Goal: Task Accomplishment & Management: Use online tool/utility

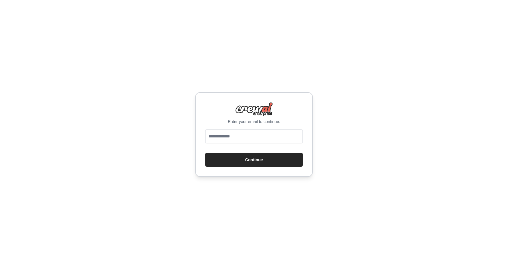
type input "**********"
click at [255, 159] on button "Continue" at bounding box center [254, 160] width 98 height 14
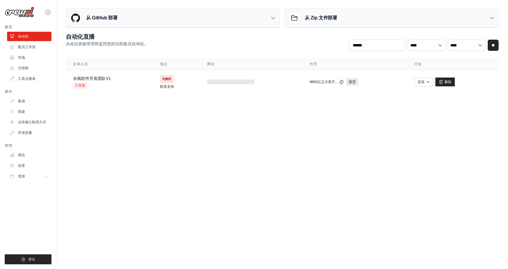
click at [288, 129] on body "hailang168168@gmail.com 设置 建造 自动化 船员工作室" at bounding box center [254, 134] width 508 height 269
click at [427, 84] on button "选项" at bounding box center [423, 81] width 19 height 9
click at [449, 84] on font "删除" at bounding box center [448, 82] width 7 height 4
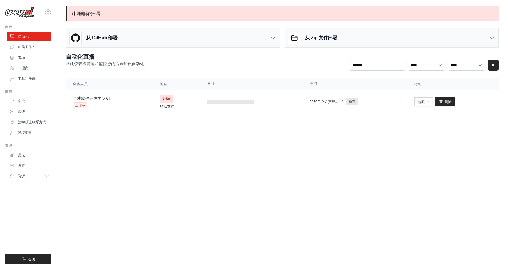
click at [261, 9] on p "计划删除的部署" at bounding box center [282, 13] width 433 height 15
click at [441, 106] on link "删除" at bounding box center [445, 102] width 19 height 9
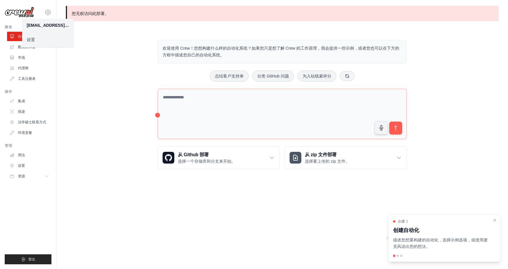
click at [256, 207] on body "hailang168168@gmail.com 设置 建造 自动化 船员工作室" at bounding box center [254, 134] width 508 height 269
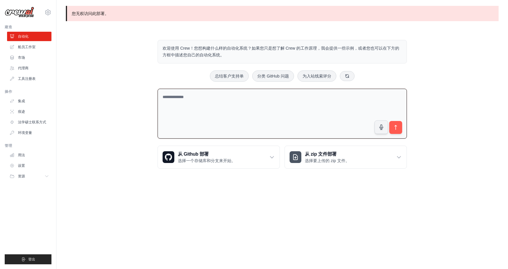
click at [282, 99] on textarea at bounding box center [282, 114] width 249 height 50
drag, startPoint x: 199, startPoint y: 48, endPoint x: 251, endPoint y: 49, distance: 51.5
click at [251, 49] on font "欢迎使用 Crew！您想构建什么样的自动化系统？如果您只是想了解 Crew 的工作原理，我会提供一些示例，或者您也可以在下方的方框中描述您自己的自动化系统。" at bounding box center [281, 51] width 237 height 11
copy font "想构建什么样的自动化系统？"
click at [232, 107] on textarea at bounding box center [282, 114] width 249 height 50
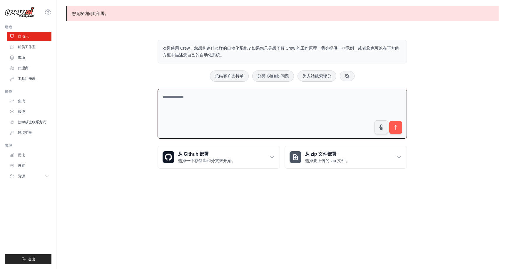
paste textarea "**********"
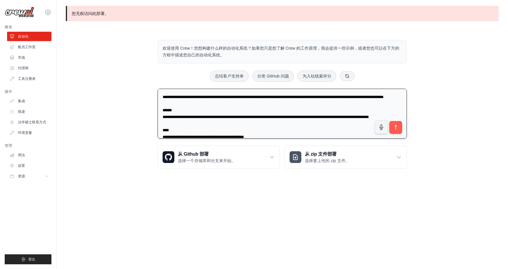
scroll to position [563, 0]
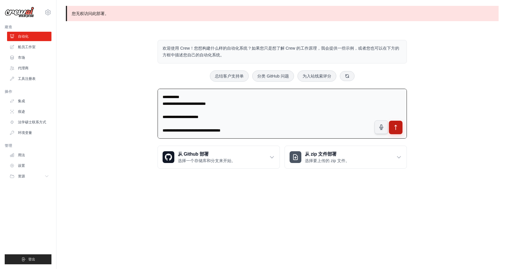
type textarea "**********"
click at [397, 128] on icon "submit" at bounding box center [396, 128] width 6 height 6
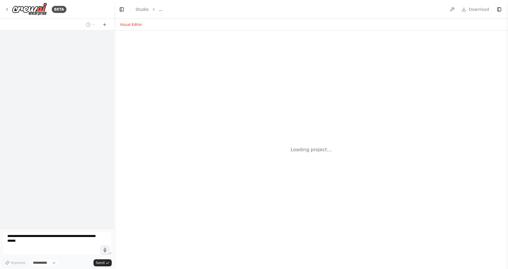
select select "****"
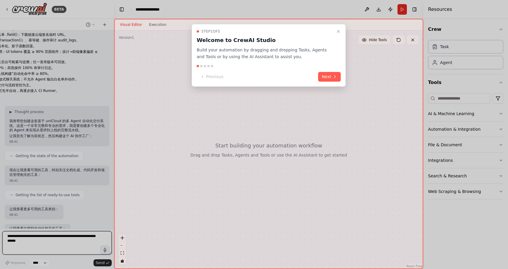
scroll to position [279, 0]
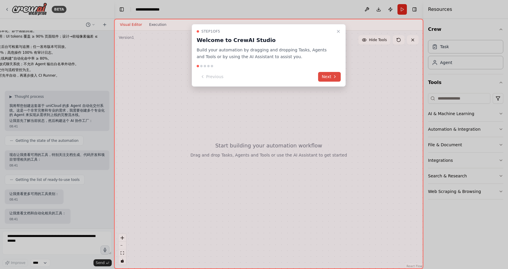
click at [330, 76] on button "Next" at bounding box center [329, 77] width 23 height 10
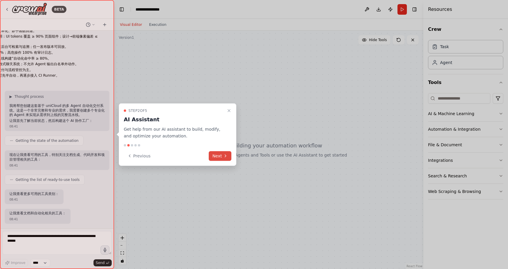
click at [224, 157] on icon at bounding box center [225, 156] width 5 height 5
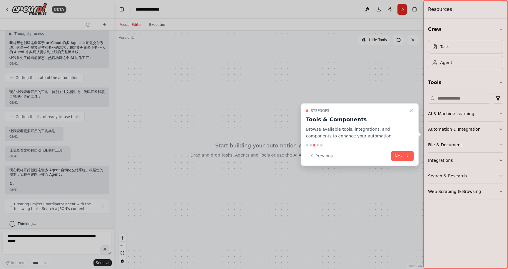
scroll to position [347, 0]
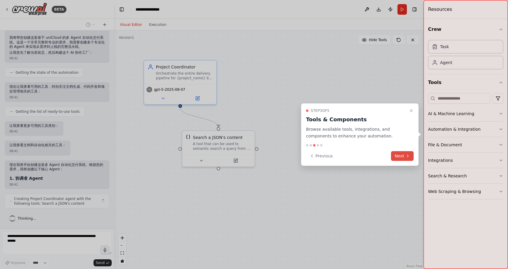
click at [406, 159] on button "Next" at bounding box center [402, 156] width 23 height 10
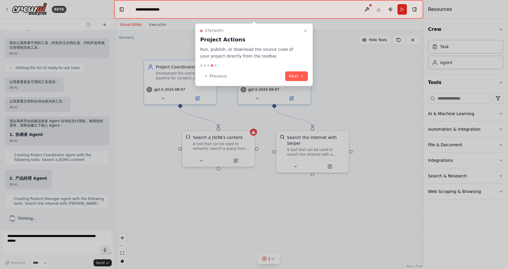
scroll to position [435, 0]
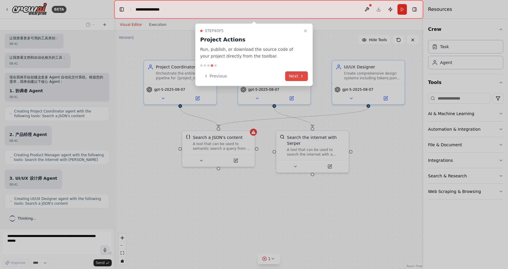
click at [303, 74] on icon at bounding box center [302, 76] width 5 height 5
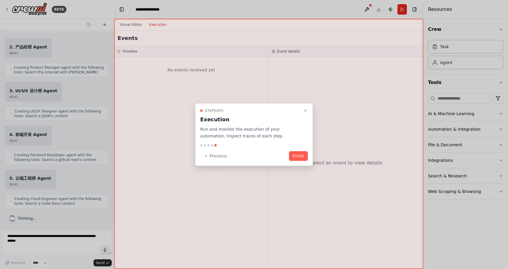
scroll to position [566, 0]
click at [299, 154] on button "Finish" at bounding box center [298, 156] width 19 height 10
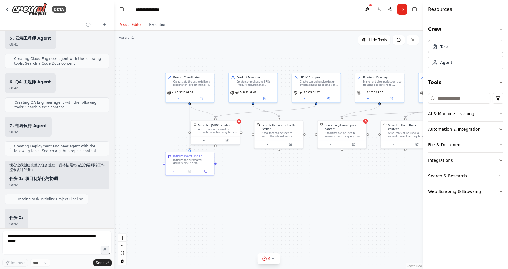
scroll to position [702, 0]
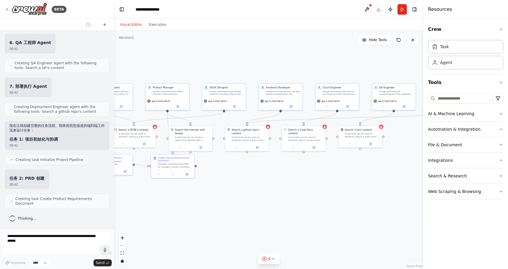
drag, startPoint x: 335, startPoint y: 65, endPoint x: 239, endPoint y: 64, distance: 95.6
click at [239, 64] on div ".deletable-edge-delete-btn { width: 20px; height: 20px; border: 0px solid #ffff…" at bounding box center [268, 150] width 309 height 239
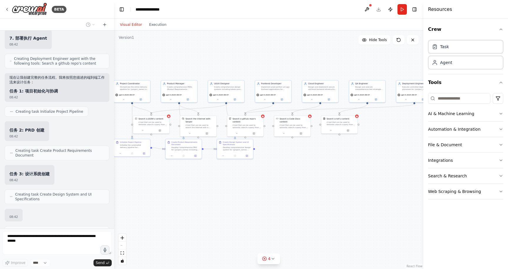
scroll to position [785, 0]
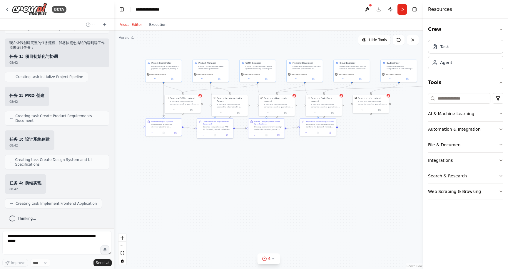
drag, startPoint x: 281, startPoint y: 167, endPoint x: 313, endPoint y: 146, distance: 37.8
click at [313, 146] on div ".deletable-edge-delete-btn { width: 20px; height: 20px; border: 0px solid #ffff…" at bounding box center [268, 150] width 309 height 239
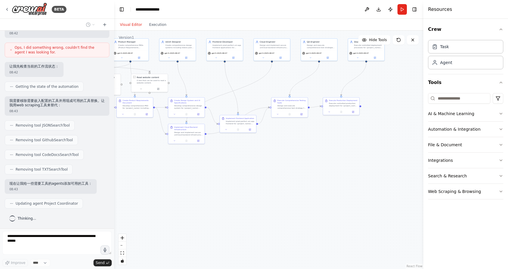
scroll to position [1156, 0]
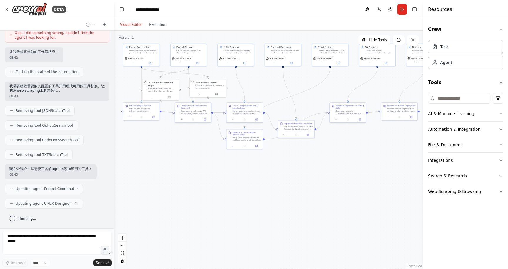
drag, startPoint x: 306, startPoint y: 194, endPoint x: 283, endPoint y: 179, distance: 27.6
click at [283, 179] on div ".deletable-edge-delete-btn { width: 20px; height: 20px; border: 0px solid #ffff…" at bounding box center [268, 150] width 309 height 239
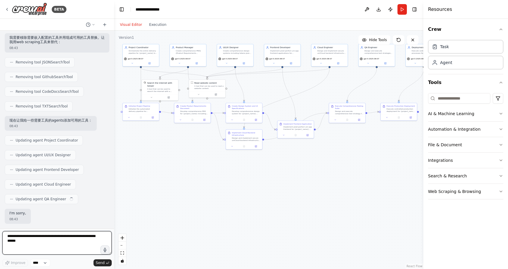
scroll to position [1209, 0]
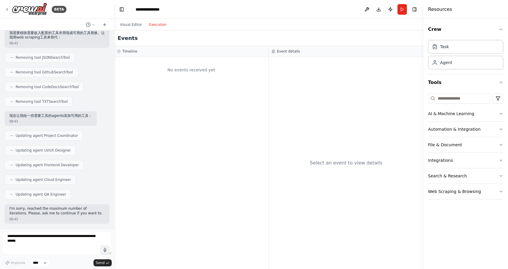
click at [161, 28] on button "Execution" at bounding box center [158, 24] width 24 height 7
click at [132, 24] on button "Visual Editor" at bounding box center [130, 24] width 29 height 7
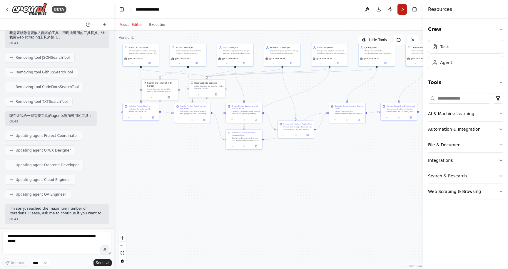
click at [401, 10] on button "Run" at bounding box center [402, 9] width 9 height 11
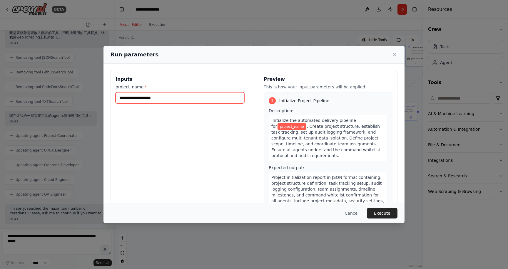
click at [175, 101] on input "project_name *" at bounding box center [180, 97] width 129 height 11
type input "*******"
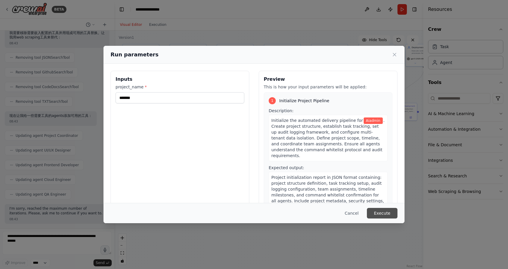
click at [390, 212] on button "Execute" at bounding box center [382, 213] width 31 height 11
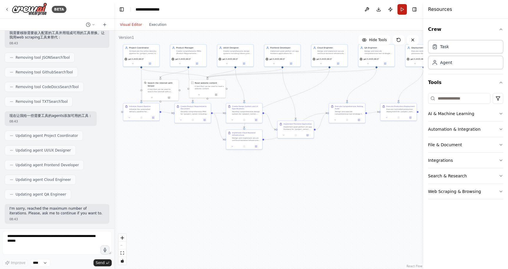
click at [402, 9] on button "Run" at bounding box center [402, 9] width 9 height 11
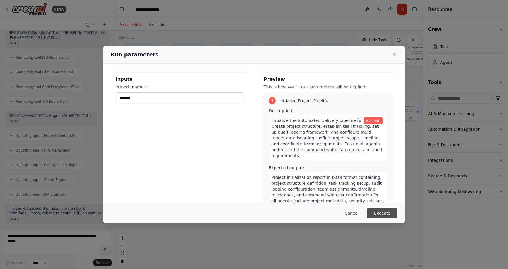
click at [383, 214] on button "Execute" at bounding box center [382, 213] width 31 height 11
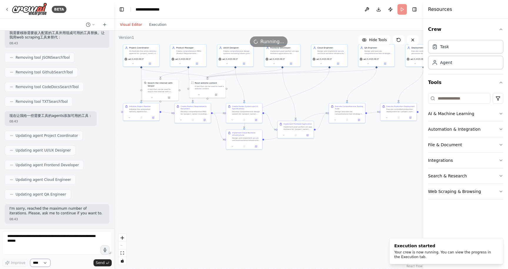
click at [49, 264] on select "****" at bounding box center [40, 263] width 20 height 8
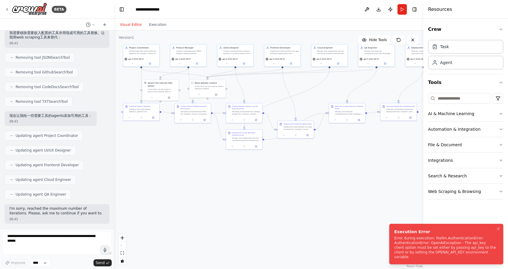
click at [435, 252] on div "Error during execution: litellm.AuthenticationError: AuthenticationError: OpenA…" at bounding box center [445, 248] width 102 height 24
click at [276, 178] on div ".deletable-edge-delete-btn { width: 20px; height: 20px; border: 0px solid #ffff…" at bounding box center [268, 150] width 309 height 239
click at [144, 56] on div "gpt-5-2025-08-07" at bounding box center [141, 61] width 36 height 10
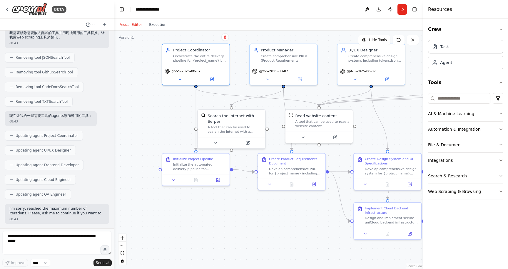
drag, startPoint x: 163, startPoint y: 124, endPoint x: 247, endPoint y: 209, distance: 119.8
click at [247, 209] on div ".deletable-edge-delete-btn { width: 20px; height: 20px; border: 0px solid #ffff…" at bounding box center [268, 150] width 309 height 239
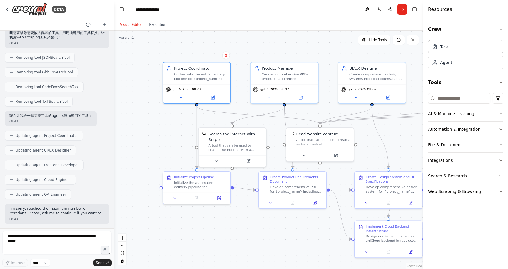
drag, startPoint x: 149, startPoint y: 107, endPoint x: 150, endPoint y: 125, distance: 18.3
click at [150, 125] on div ".deletable-edge-delete-btn { width: 20px; height: 20px; border: 0px solid #ffff…" at bounding box center [268, 150] width 309 height 239
click at [183, 97] on icon at bounding box center [181, 96] width 4 height 4
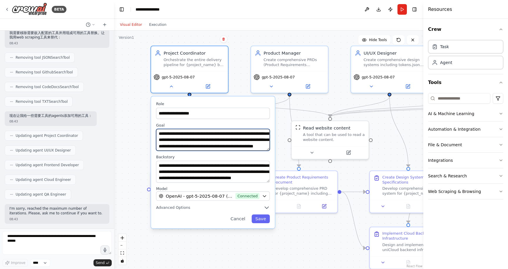
scroll to position [18, 0]
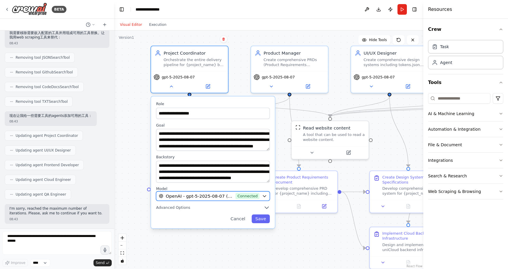
click at [265, 197] on icon "button" at bounding box center [264, 196] width 5 height 5
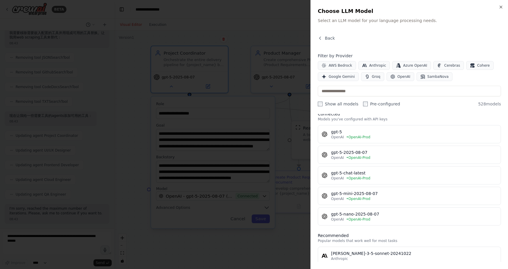
scroll to position [0, 0]
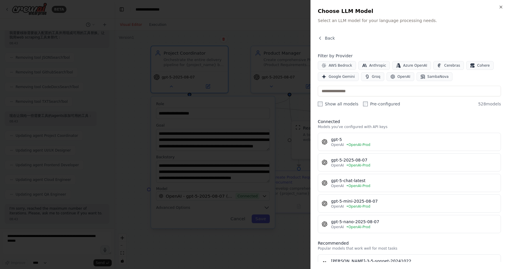
click at [247, 26] on div at bounding box center [254, 134] width 508 height 269
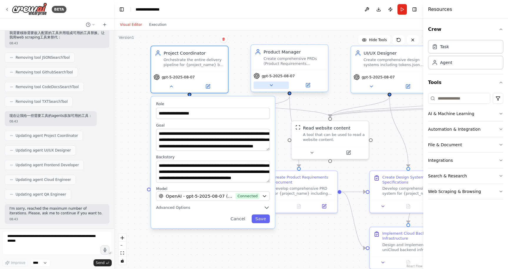
click at [271, 88] on button at bounding box center [271, 85] width 35 height 8
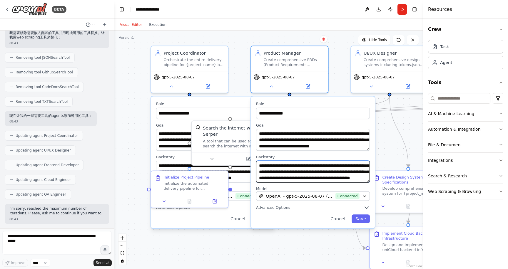
scroll to position [47, 0]
click at [338, 221] on button "Cancel" at bounding box center [338, 219] width 22 height 9
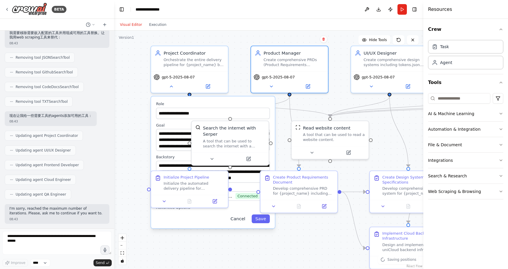
click at [238, 220] on button "Cancel" at bounding box center [238, 219] width 22 height 9
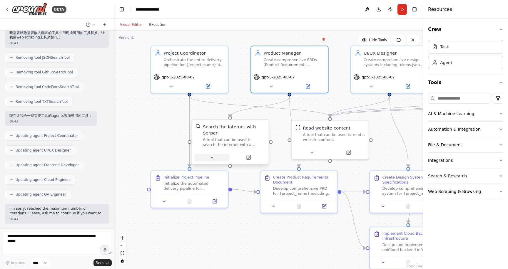
click at [212, 158] on icon at bounding box center [212, 157] width 3 height 1
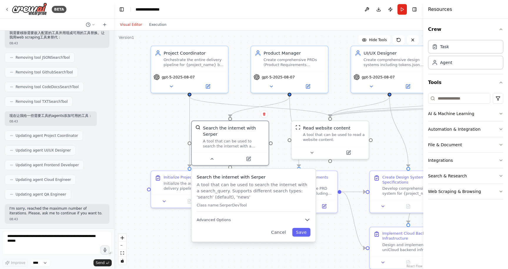
click at [239, 254] on div ".deletable-edge-delete-btn { width: 20px; height: 20px; border: 0px solid #ffff…" at bounding box center [268, 150] width 309 height 239
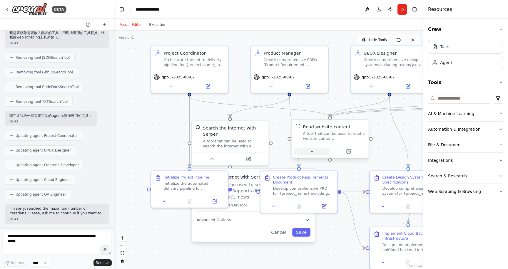
click at [313, 151] on icon at bounding box center [312, 151] width 3 height 1
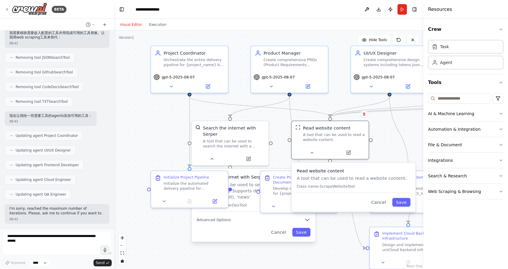
click at [277, 253] on div ".deletable-edge-delete-btn { width: 20px; height: 20px; border: 0px solid #ffff…" at bounding box center [268, 150] width 309 height 239
click at [381, 202] on button "Cancel" at bounding box center [379, 202] width 22 height 9
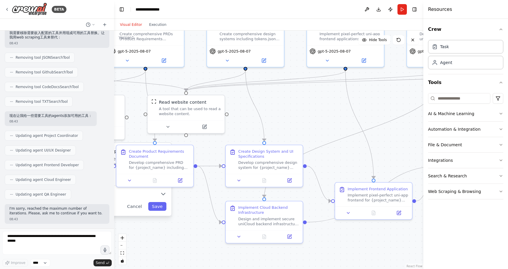
drag, startPoint x: 413, startPoint y: 139, endPoint x: 271, endPoint y: 114, distance: 143.9
click at [269, 114] on div ".deletable-edge-delete-btn { width: 20px; height: 20px; border: 0px solid #ffff…" at bounding box center [268, 150] width 309 height 239
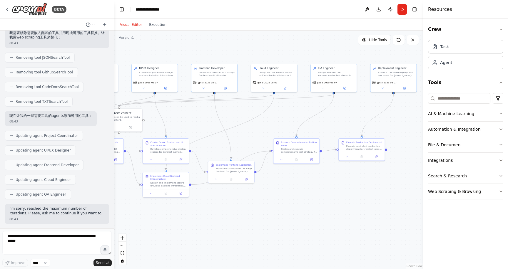
drag, startPoint x: 350, startPoint y: 118, endPoint x: 239, endPoint y: 116, distance: 110.3
click at [239, 116] on div ".deletable-edge-delete-btn { width: 20px; height: 20px; border: 0px solid #ffff…" at bounding box center [268, 150] width 309 height 239
drag, startPoint x: 400, startPoint y: 118, endPoint x: 396, endPoint y: 118, distance: 3.6
click at [396, 118] on div ".deletable-edge-delete-btn { width: 20px; height: 20px; border: 0px solid #ffff…" at bounding box center [268, 150] width 309 height 239
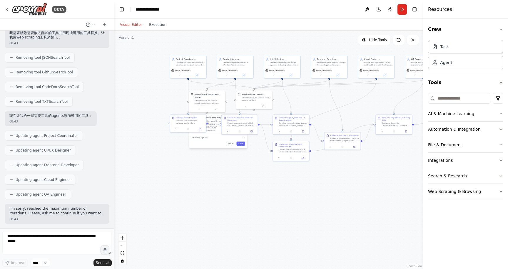
drag, startPoint x: 278, startPoint y: 196, endPoint x: 370, endPoint y: 179, distance: 93.3
click at [370, 179] on div ".deletable-edge-delete-btn { width: 20px; height: 20px; border: 0px solid #ffff…" at bounding box center [268, 150] width 309 height 239
click at [216, 176] on div ".deletable-edge-delete-btn { width: 20px; height: 20px; border: 0px solid #ffff…" at bounding box center [268, 150] width 309 height 239
click at [216, 147] on div "Cancel Save" at bounding box center [220, 147] width 54 height 4
click at [231, 147] on button "Cancel" at bounding box center [231, 147] width 11 height 4
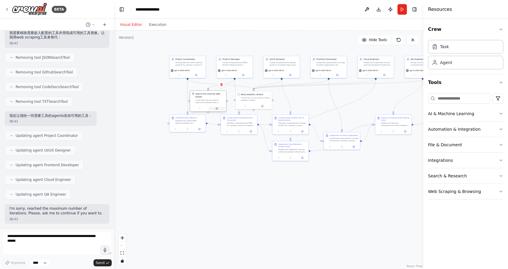
drag, startPoint x: 211, startPoint y: 111, endPoint x: 211, endPoint y: 108, distance: 3.1
click at [211, 108] on button at bounding box center [217, 109] width 17 height 4
click at [199, 165] on div ".deletable-edge-delete-btn { width: 20px; height: 20px; border: 0px solid #ffff…" at bounding box center [268, 150] width 309 height 239
click at [177, 129] on button at bounding box center [176, 129] width 10 height 4
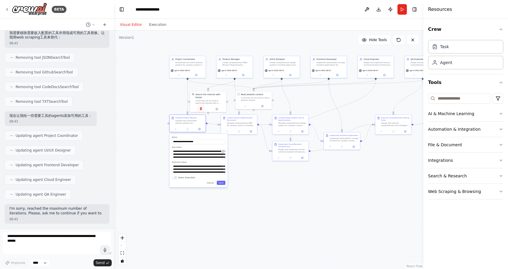
click at [224, 152] on button at bounding box center [223, 152] width 4 height 4
click at [224, 151] on button at bounding box center [223, 152] width 4 height 4
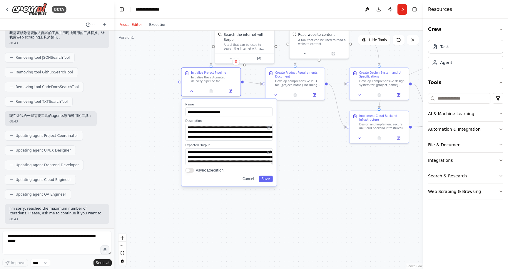
drag, startPoint x: 168, startPoint y: 208, endPoint x: 237, endPoint y: 205, distance: 68.9
click at [237, 205] on div ".deletable-edge-delete-btn { width: 20px; height: 20px; border: 0px solid #ffff…" at bounding box center [268, 150] width 309 height 239
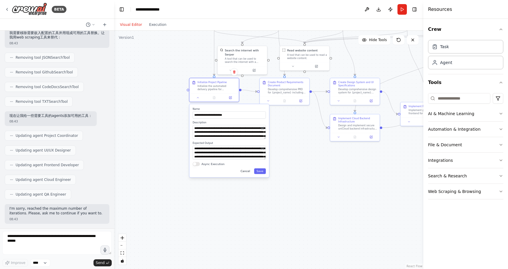
click at [248, 174] on button "Cancel" at bounding box center [245, 172] width 14 height 6
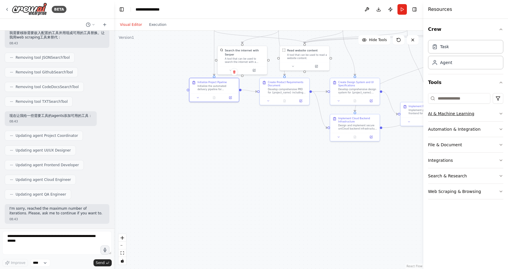
click at [503, 114] on icon "button" at bounding box center [501, 113] width 5 height 5
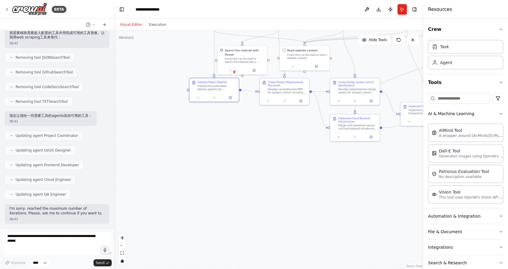
click at [503, 114] on div "Crew Task Agent Tools AI & Machine Learning AIMind Tool A wrapper around [AI-Mi…" at bounding box center [465, 144] width 85 height 251
click at [500, 114] on icon "button" at bounding box center [501, 113] width 2 height 1
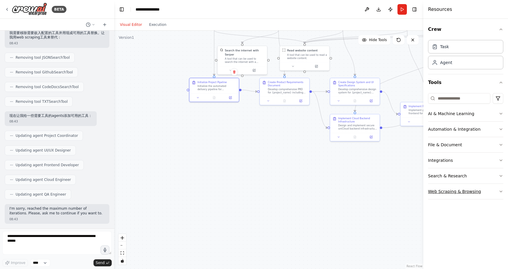
click at [499, 192] on icon "button" at bounding box center [501, 191] width 5 height 5
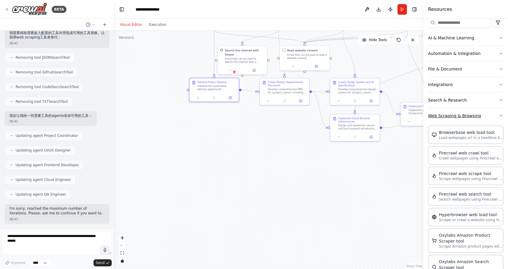
scroll to position [0, 0]
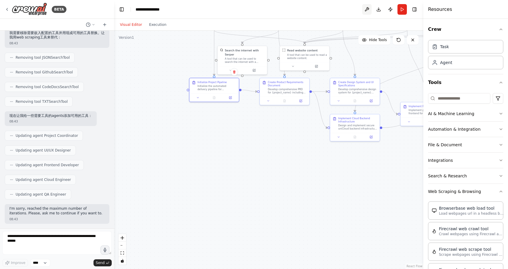
click at [366, 9] on button at bounding box center [366, 9] width 9 height 11
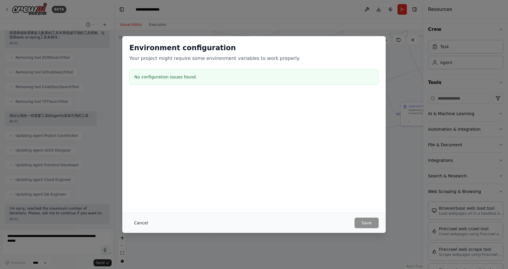
click at [141, 224] on button "Cancel" at bounding box center [140, 223] width 23 height 11
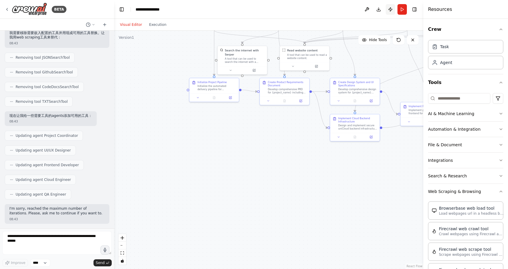
click at [391, 10] on button "Publish" at bounding box center [390, 9] width 9 height 11
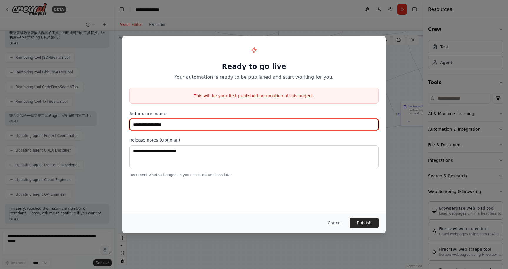
click at [186, 126] on input "**********" at bounding box center [253, 124] width 249 height 11
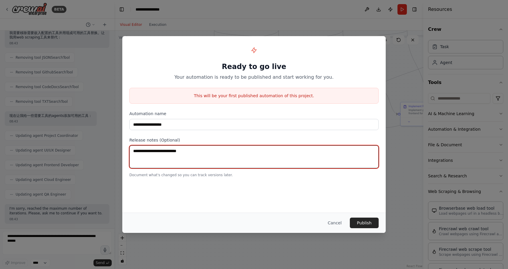
click at [195, 155] on textarea at bounding box center [253, 157] width 249 height 23
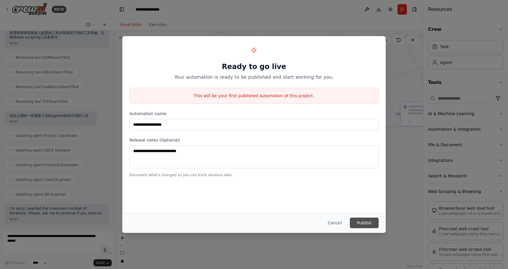
click at [364, 223] on button "Publish" at bounding box center [364, 223] width 29 height 11
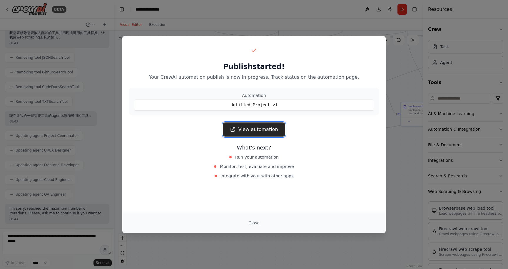
click at [258, 134] on link "View automation" at bounding box center [254, 130] width 62 height 14
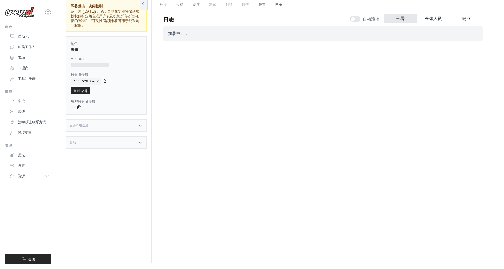
click at [258, 102] on div "加载中... . . ." at bounding box center [322, 130] width 319 height 208
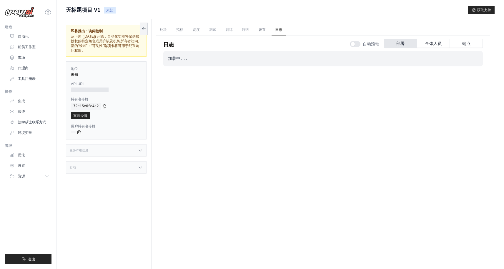
click at [139, 150] on icon at bounding box center [140, 150] width 3 height 1
click at [139, 150] on icon at bounding box center [140, 150] width 5 height 5
click at [164, 31] on font "处决" at bounding box center [163, 30] width 7 height 4
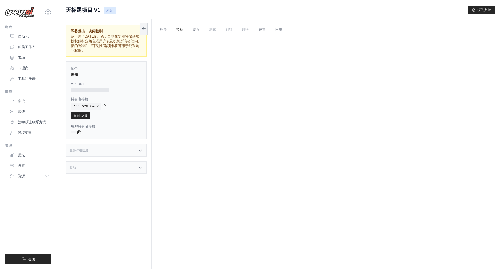
click at [178, 31] on font "指标" at bounding box center [179, 30] width 7 height 4
click at [265, 29] on font "设置" at bounding box center [261, 30] width 7 height 4
click at [27, 67] on font "代理商" at bounding box center [24, 68] width 11 height 4
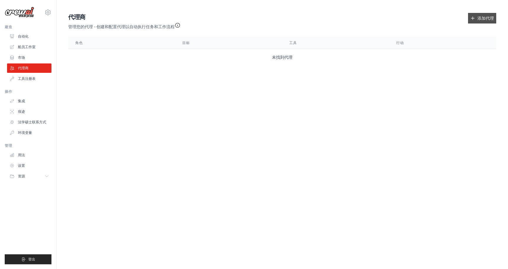
click at [478, 18] on font "添加代理" at bounding box center [486, 18] width 16 height 5
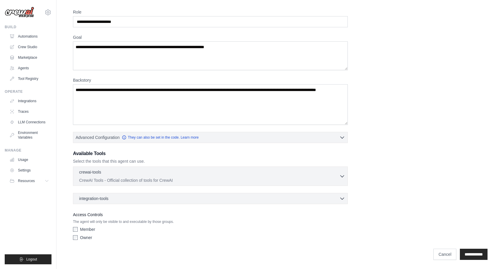
scroll to position [20, 0]
click at [44, 180] on button "Resources" at bounding box center [30, 180] width 44 height 9
click at [23, 171] on link "Settings" at bounding box center [30, 170] width 44 height 9
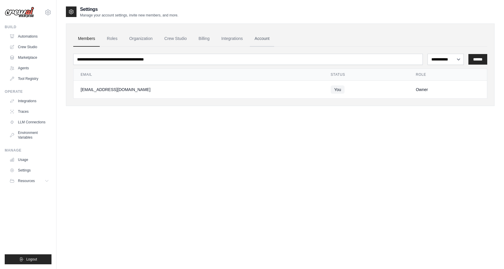
click at [268, 40] on link "Account" at bounding box center [262, 39] width 24 height 16
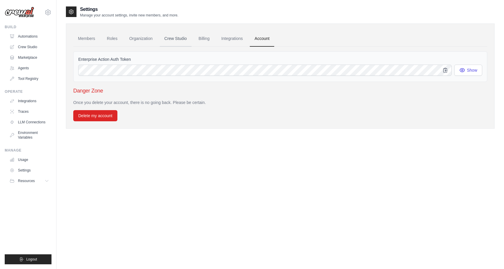
click at [175, 39] on link "Crew Studio" at bounding box center [176, 39] width 32 height 16
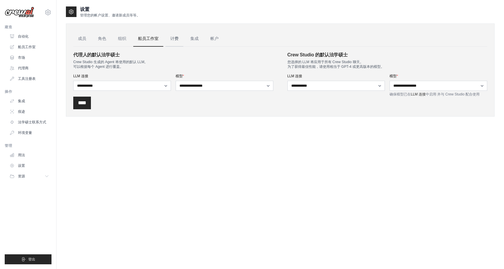
click at [173, 38] on font "计费" at bounding box center [174, 38] width 8 height 5
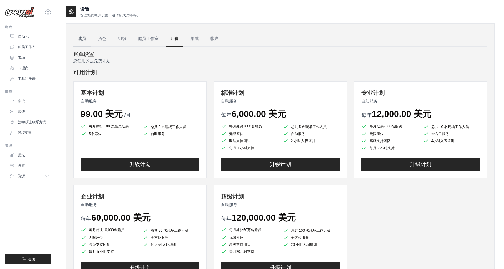
click at [83, 37] on font "成员" at bounding box center [82, 38] width 8 height 5
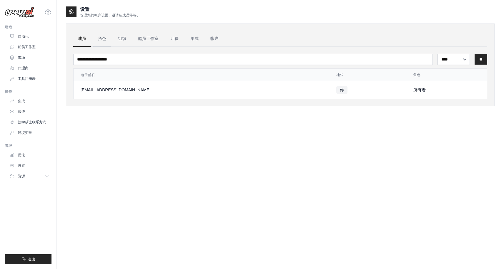
click at [101, 38] on font "角色" at bounding box center [102, 38] width 8 height 5
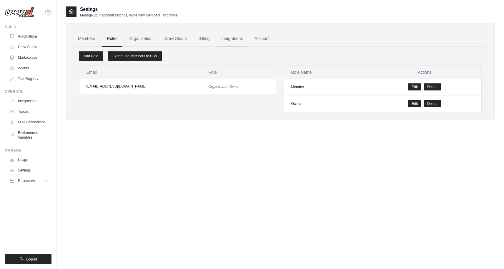
click at [234, 41] on link "Integrations" at bounding box center [231, 39] width 31 height 16
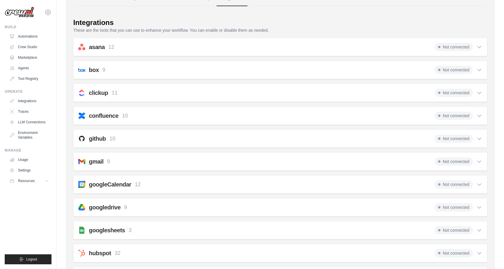
scroll to position [77, 0]
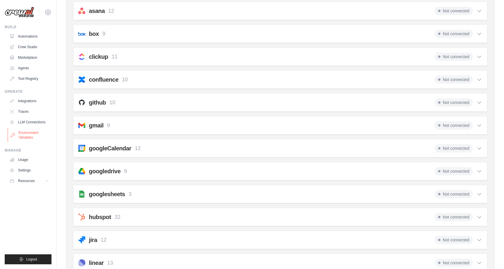
click at [28, 136] on link "Environment Variables" at bounding box center [30, 135] width 44 height 14
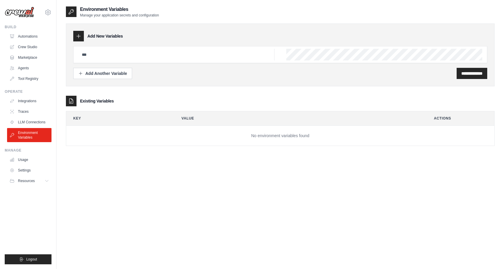
click at [107, 186] on div "**********" at bounding box center [280, 140] width 428 height 269
click at [78, 35] on icon at bounding box center [79, 36] width 6 height 6
click at [96, 72] on div "Add Another Variable" at bounding box center [102, 73] width 49 height 6
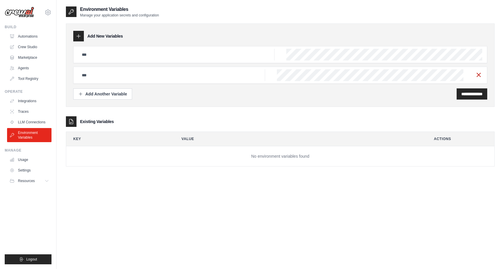
click at [479, 76] on line "button" at bounding box center [479, 75] width 4 height 4
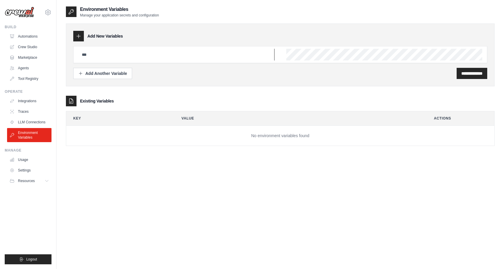
click at [209, 51] on input "text" at bounding box center [176, 55] width 196 height 12
click at [23, 123] on link "LLM Connections" at bounding box center [30, 122] width 44 height 9
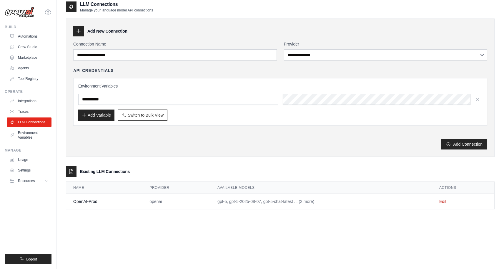
scroll to position [5, 0]
click at [30, 101] on link "Integrations" at bounding box center [30, 100] width 44 height 9
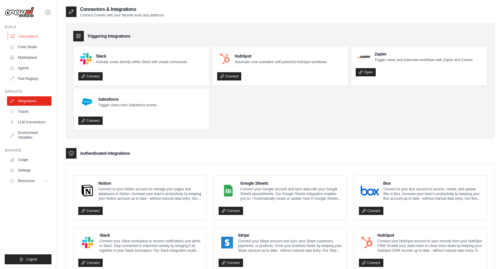
click at [24, 39] on link "Automations" at bounding box center [30, 36] width 44 height 9
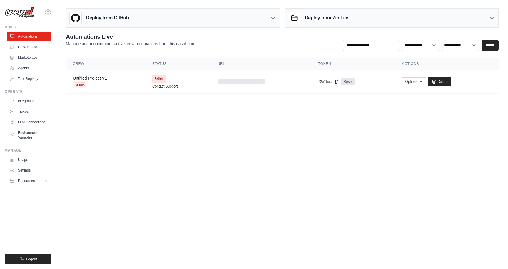
click at [28, 52] on ul "Automations Crew Studio Marketplace Agents Tool Registry" at bounding box center [29, 58] width 44 height 52
click at [30, 48] on link "Crew Studio" at bounding box center [30, 46] width 44 height 9
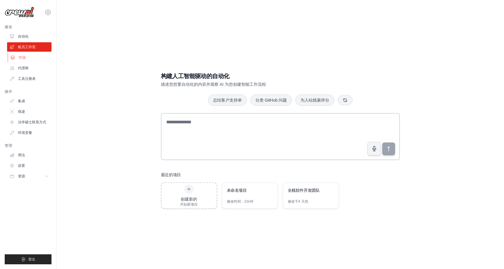
click at [29, 58] on link "市场" at bounding box center [30, 57] width 44 height 9
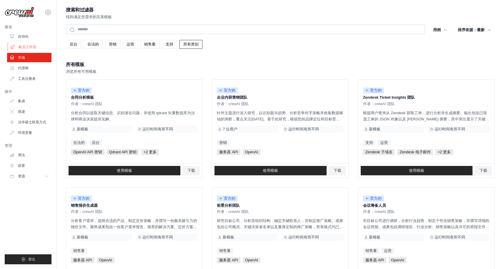
click at [28, 45] on font "船员工作室" at bounding box center [28, 47] width 18 height 4
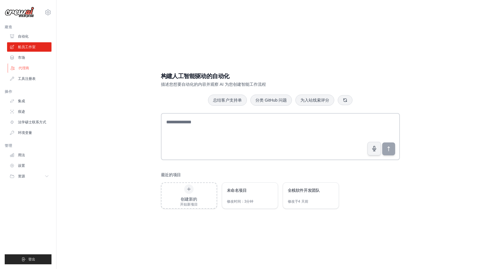
click at [25, 68] on font "代理商" at bounding box center [24, 68] width 11 height 4
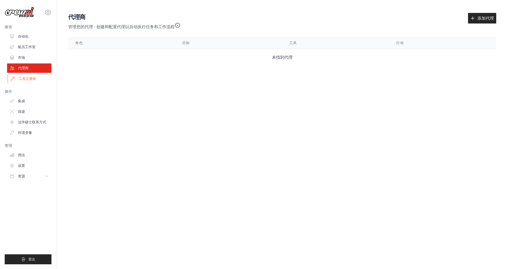
click at [25, 77] on font "工具注册表" at bounding box center [28, 79] width 18 height 4
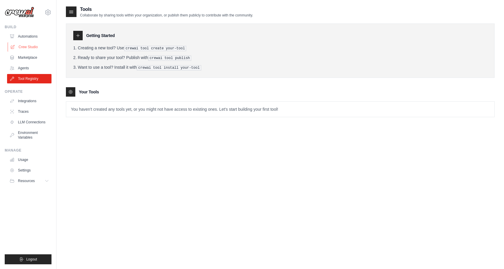
click at [31, 48] on link "Crew Studio" at bounding box center [30, 46] width 44 height 9
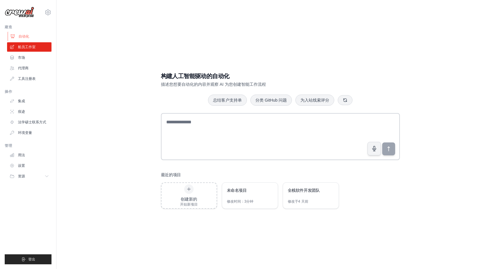
click at [29, 35] on font "自动化" at bounding box center [24, 36] width 11 height 4
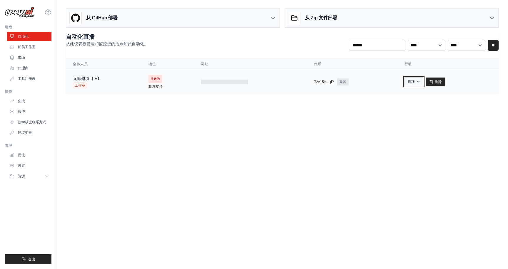
click at [419, 82] on icon "button" at bounding box center [418, 81] width 5 height 5
click at [310, 129] on body "[EMAIL_ADDRESS][DOMAIN_NAME] 设置 建造 自动化 船员工作室" at bounding box center [254, 134] width 508 height 269
click at [488, 20] on div "从 Zip 文件部署" at bounding box center [392, 18] width 214 height 19
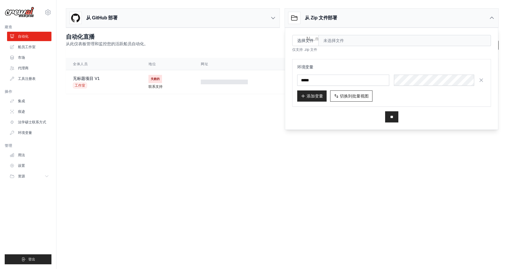
click at [333, 41] on font "未选择文件" at bounding box center [333, 40] width 21 height 5
click at [278, 149] on body "[EMAIL_ADDRESS][DOMAIN_NAME] 设置 建造 自动化 船员工作室" at bounding box center [254, 134] width 508 height 269
click at [31, 48] on font "船员工作室" at bounding box center [28, 47] width 18 height 4
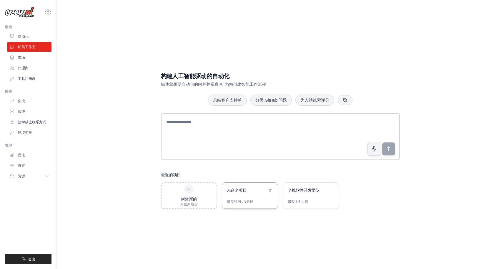
click at [236, 194] on div "未命名项目" at bounding box center [247, 191] width 40 height 7
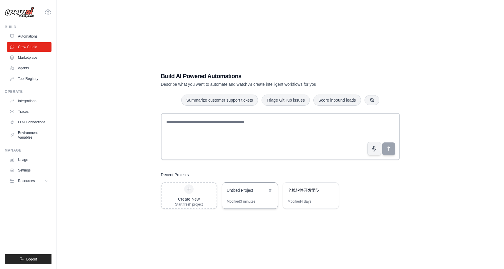
click at [246, 195] on div "Untitled Project" at bounding box center [250, 191] width 56 height 16
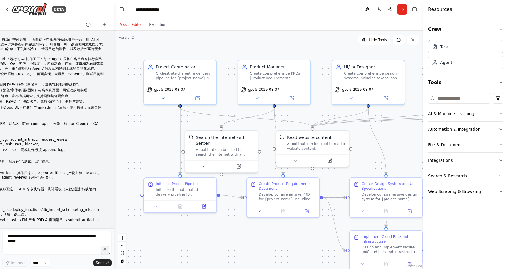
scroll to position [1209, 0]
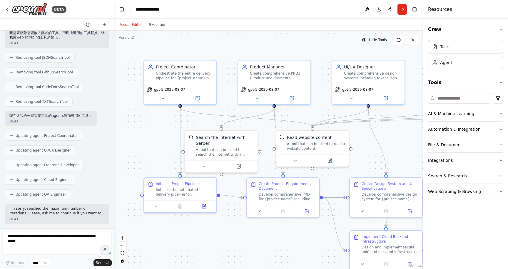
click at [379, 42] on span "Hide Tools" at bounding box center [378, 40] width 18 height 5
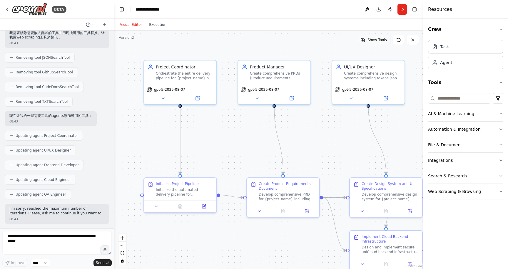
click at [376, 41] on span "Show Tools" at bounding box center [377, 40] width 19 height 5
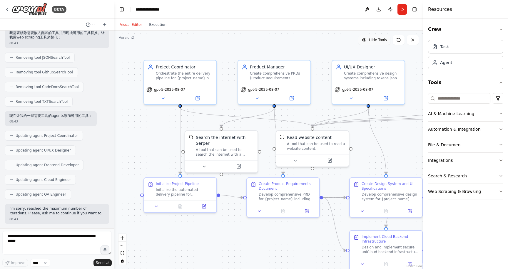
click at [376, 41] on span "Hide Tools" at bounding box center [378, 40] width 18 height 5
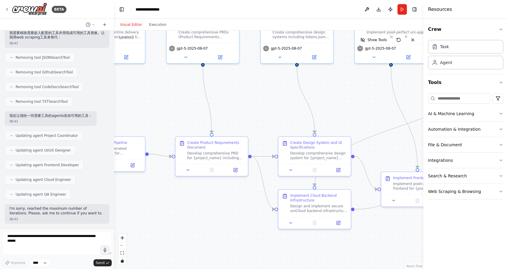
drag, startPoint x: 328, startPoint y: 135, endPoint x: 257, endPoint y: 94, distance: 82.5
click at [257, 94] on div ".deletable-edge-delete-btn { width: 20px; height: 20px; border: 0px solid #ffff…" at bounding box center [268, 150] width 309 height 239
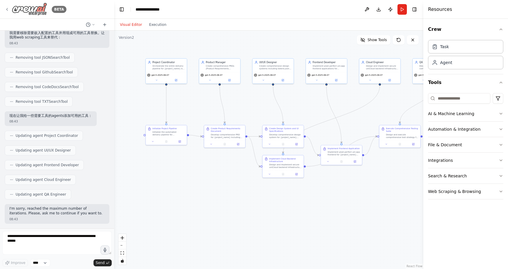
click at [6, 8] on icon at bounding box center [7, 9] width 5 height 5
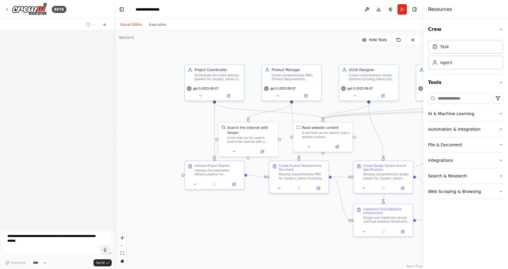
scroll to position [1181, 0]
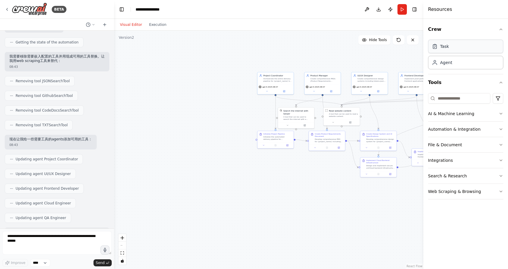
click at [484, 50] on div "Task" at bounding box center [465, 47] width 75 height 14
click at [459, 65] on div "Agent" at bounding box center [465, 63] width 75 height 14
click at [500, 83] on icon "button" at bounding box center [501, 82] width 5 height 5
click at [460, 98] on input at bounding box center [459, 98] width 62 height 11
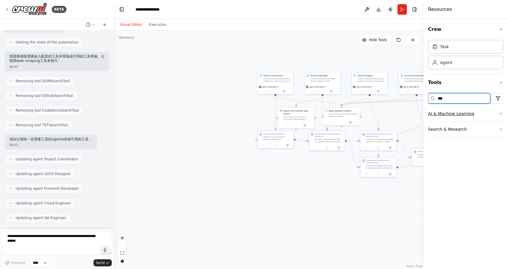
type input "***"
click at [453, 115] on button "AI & Machine Learning" at bounding box center [465, 113] width 75 height 15
click at [455, 137] on p "This tool uses OpenAI's Vision API to describe the contents of an image." at bounding box center [471, 135] width 65 height 5
click at [445, 137] on p "This tool uses OpenAI's Vision API to describe the contents of an image." at bounding box center [471, 135] width 65 height 5
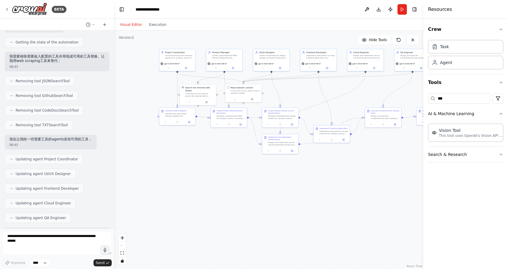
drag, startPoint x: 301, startPoint y: 179, endPoint x: 174, endPoint y: 155, distance: 130.1
click at [174, 155] on div ".deletable-edge-delete-btn { width: 20px; height: 20px; border: 0px solid #ffff…" at bounding box center [268, 150] width 309 height 239
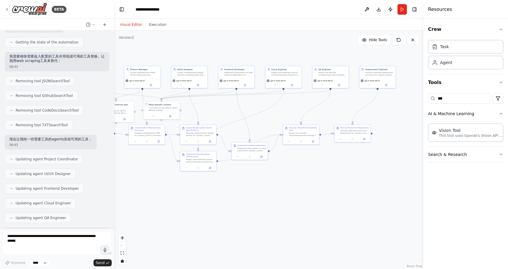
drag, startPoint x: 335, startPoint y: 191, endPoint x: 288, endPoint y: 210, distance: 50.2
click at [288, 210] on div ".deletable-edge-delete-btn { width: 20px; height: 20px; border: 0px solid #ffff…" at bounding box center [268, 150] width 309 height 239
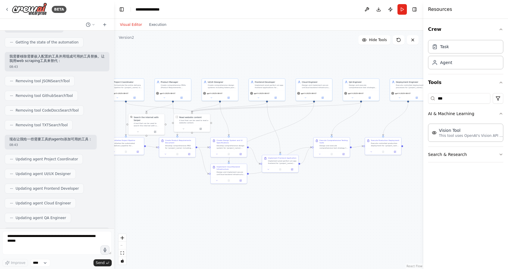
drag, startPoint x: 152, startPoint y: 48, endPoint x: 169, endPoint y: 61, distance: 20.7
click at [169, 61] on div ".deletable-edge-delete-btn { width: 20px; height: 20px; border: 0px solid #ffff…" at bounding box center [268, 150] width 309 height 239
click at [149, 8] on div "**********" at bounding box center [151, 9] width 30 height 6
click at [121, 8] on button "Toggle Left Sidebar" at bounding box center [122, 9] width 8 height 8
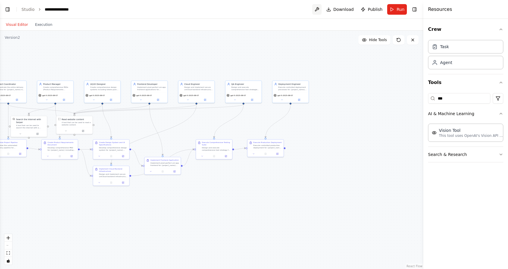
click at [321, 11] on button at bounding box center [316, 9] width 9 height 11
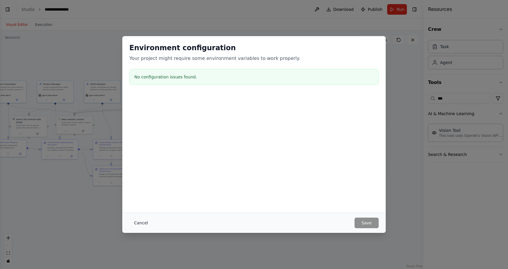
click at [147, 223] on button "Cancel" at bounding box center [140, 223] width 23 height 11
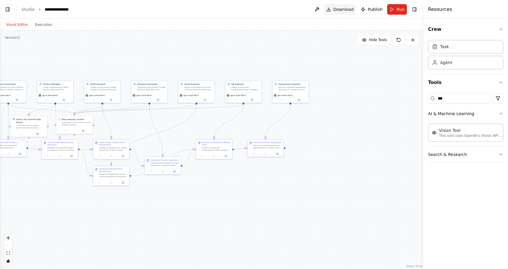
click at [346, 9] on span "Download" at bounding box center [343, 9] width 21 height 6
